Goal: Task Accomplishment & Management: Manage account settings

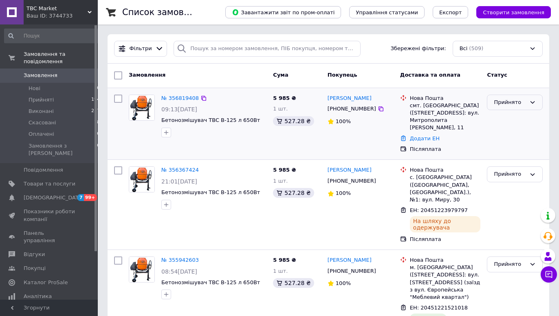
click at [502, 98] on div "Прийнято" at bounding box center [510, 102] width 32 height 9
click at [417, 135] on link "Додати ЕН" at bounding box center [425, 138] width 30 height 6
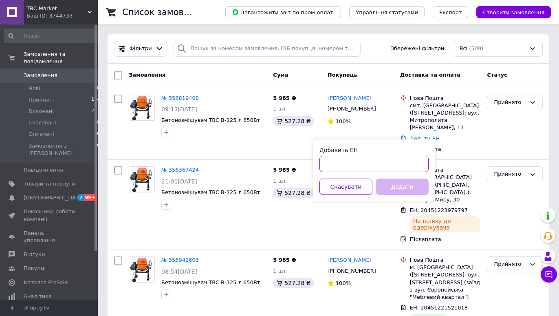
paste input "20451224764190"
type input "20451224764190"
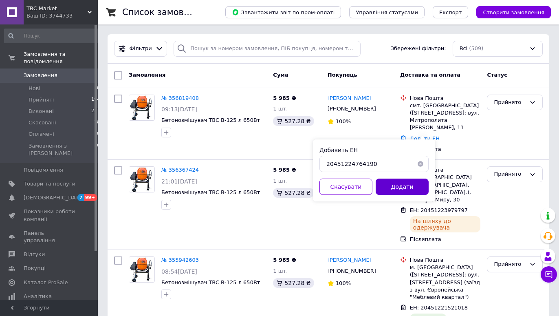
click at [392, 187] on button "Додати" at bounding box center [402, 186] width 53 height 16
